Goal: Navigation & Orientation: Go to known website

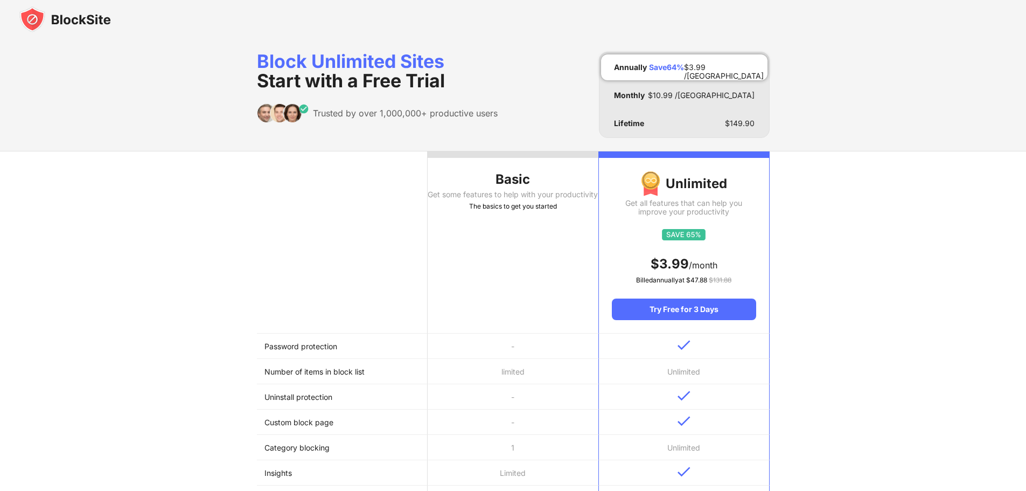
drag, startPoint x: 111, startPoint y: 27, endPoint x: 102, endPoint y: 26, distance: 9.3
click at [107, 27] on div at bounding box center [513, 19] width 1026 height 39
click at [102, 25] on img at bounding box center [65, 19] width 92 height 26
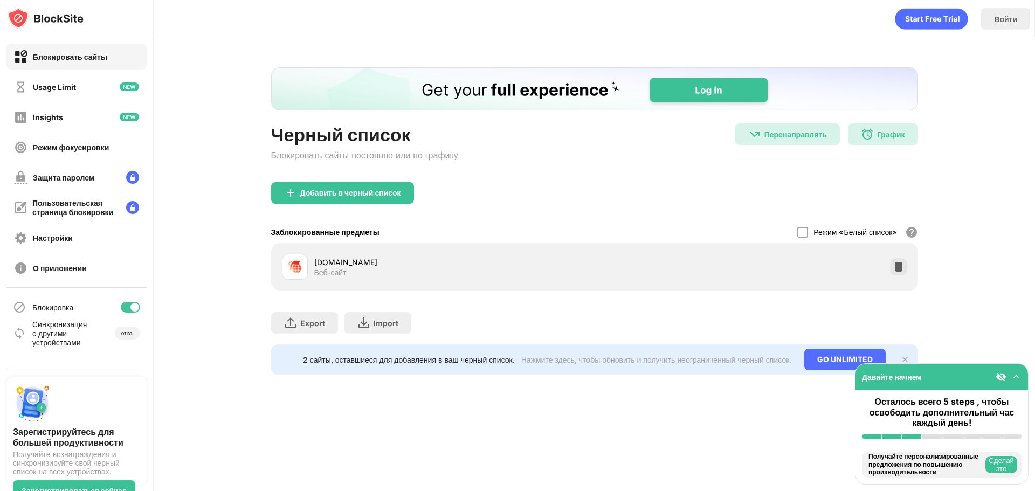
click at [890, 260] on div at bounding box center [898, 266] width 17 height 17
